Goal: Find specific page/section: Find specific page/section

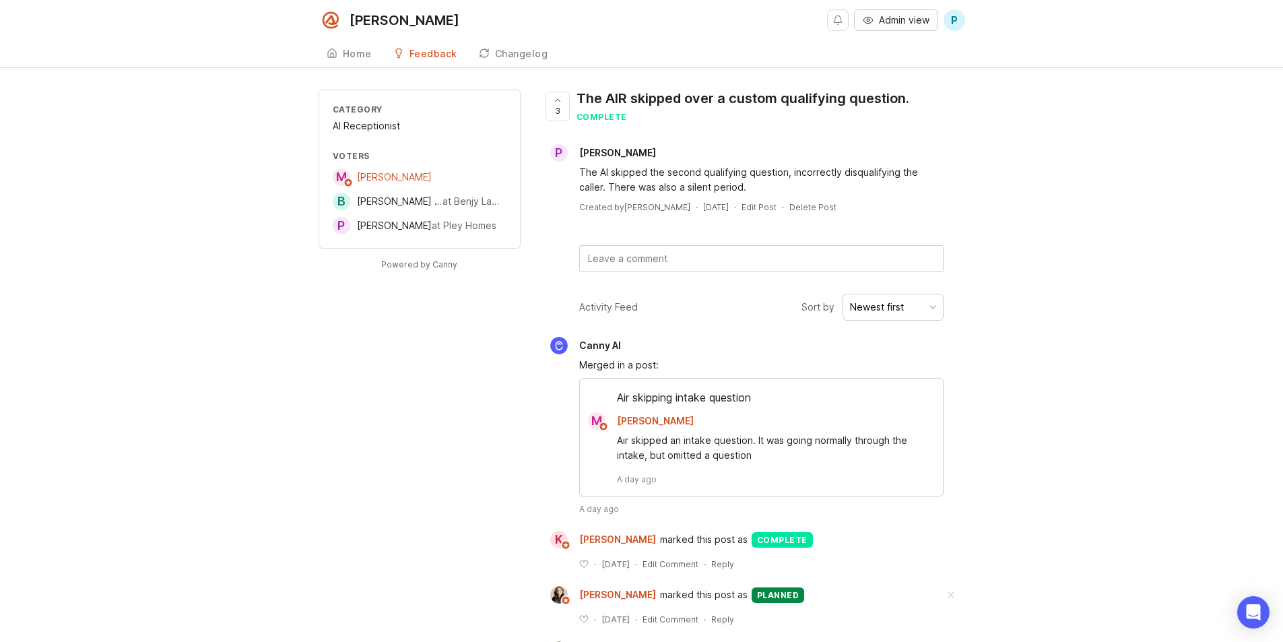
click at [886, 28] on button "Admin view" at bounding box center [896, 20] width 84 height 22
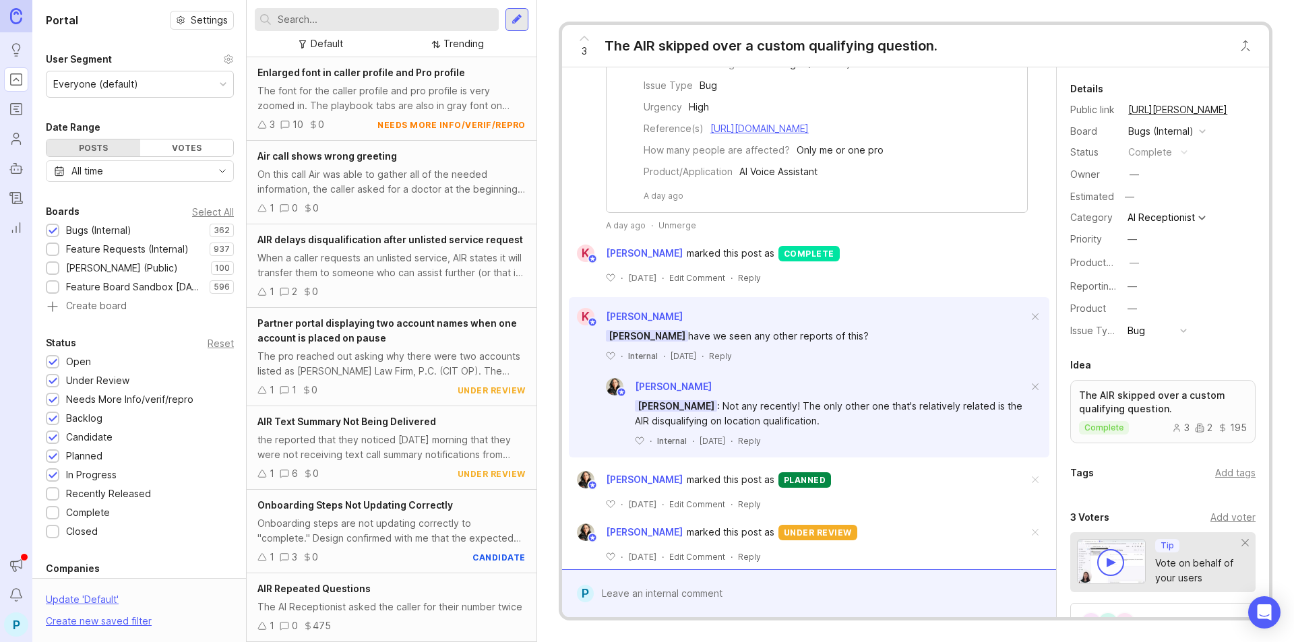
click at [382, 11] on div at bounding box center [377, 19] width 244 height 23
click at [139, 245] on div "Feature Requests (Internal)" at bounding box center [127, 249] width 123 height 15
